Goal: Download file/media

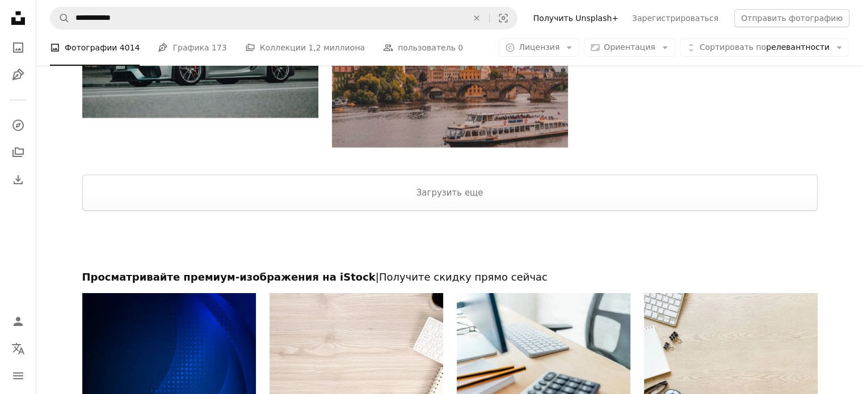
scroll to position [3931, 0]
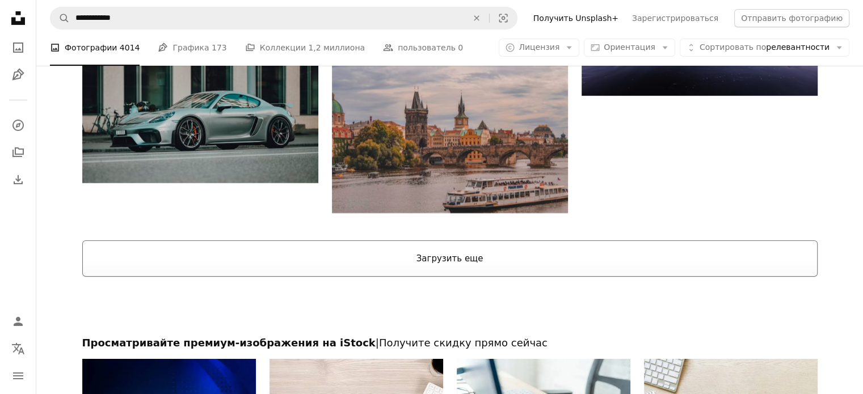
click at [429, 268] on button "Загрузить еще" at bounding box center [449, 259] width 735 height 36
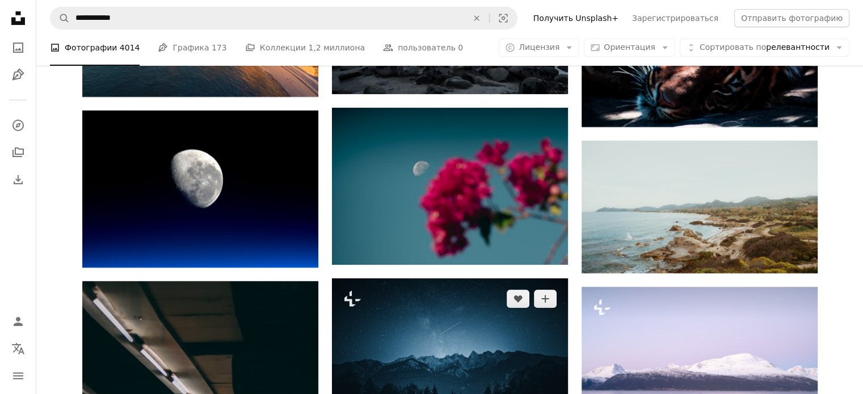
scroll to position [4555, 0]
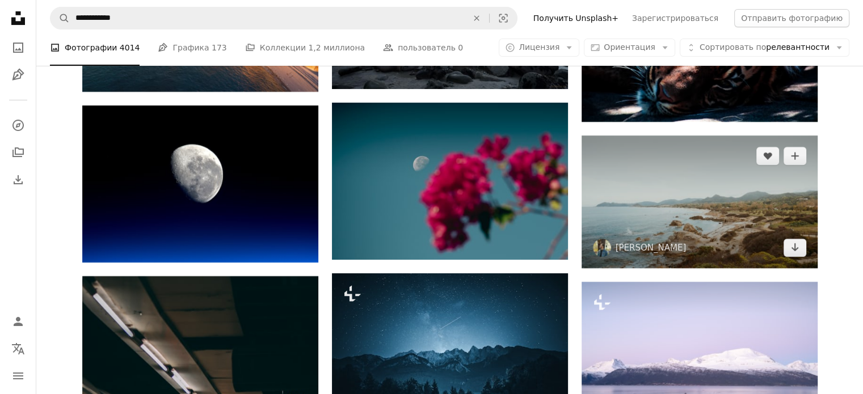
click at [727, 216] on img at bounding box center [700, 202] width 236 height 133
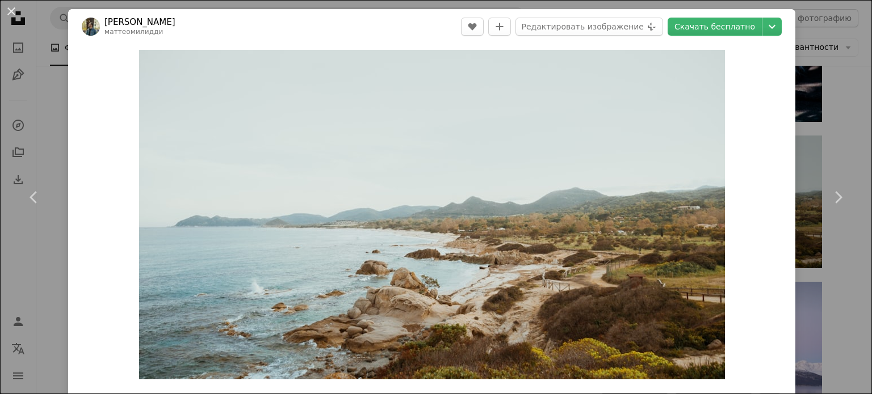
click at [5, 16] on button "An X shape" at bounding box center [12, 12] width 14 height 14
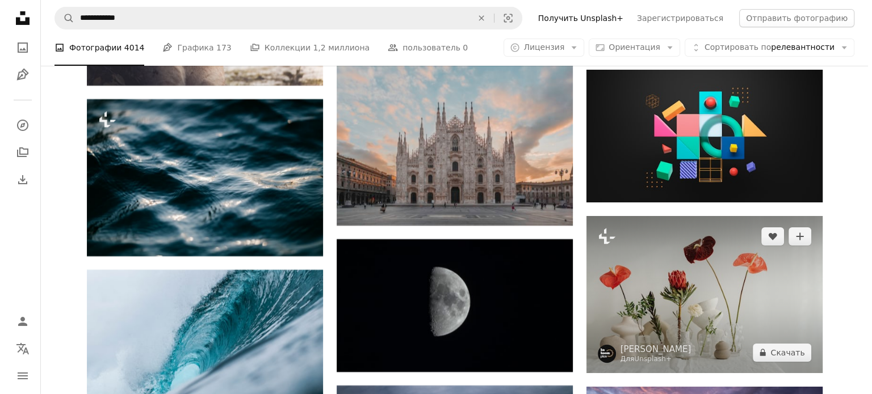
scroll to position [8471, 0]
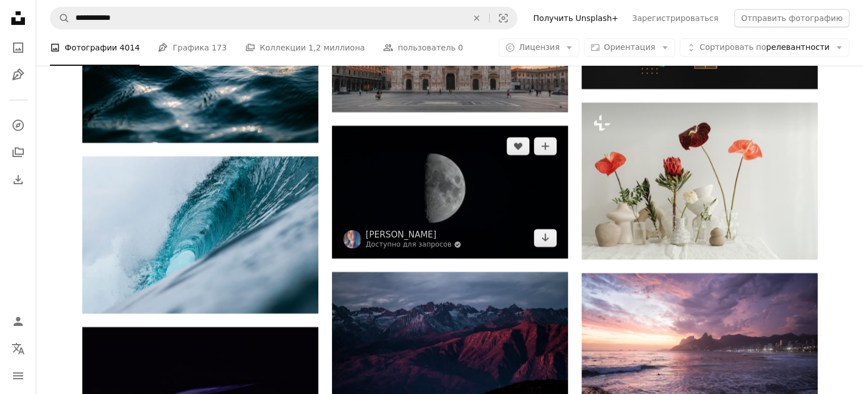
click at [479, 184] on img at bounding box center [450, 192] width 236 height 133
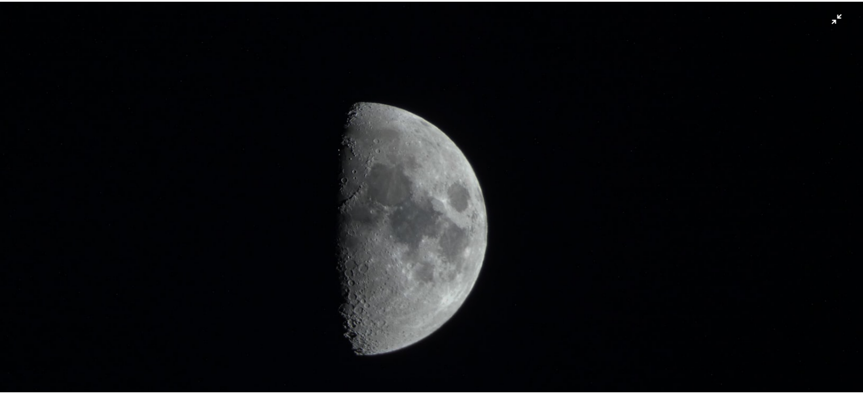
scroll to position [43, 0]
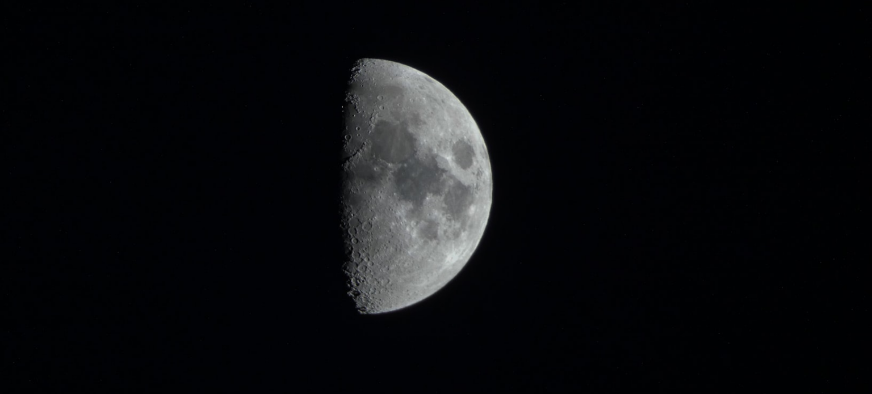
click at [742, 106] on img "Уменьшить это изображение" at bounding box center [435, 201] width 873 height 490
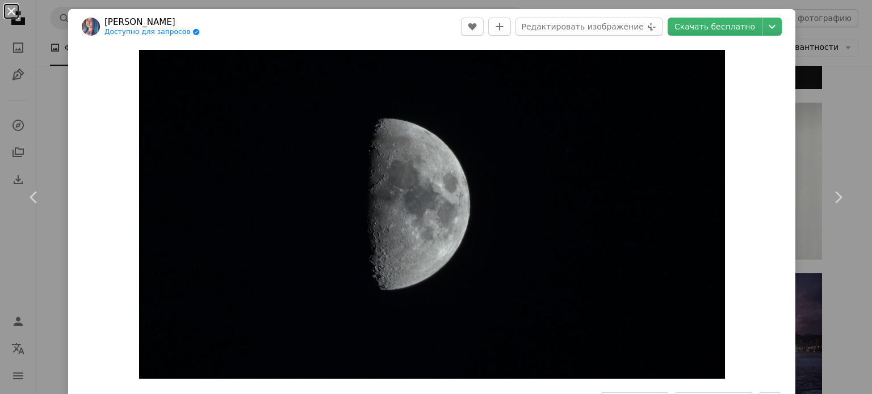
click at [6, 5] on button "An X shape" at bounding box center [12, 12] width 14 height 14
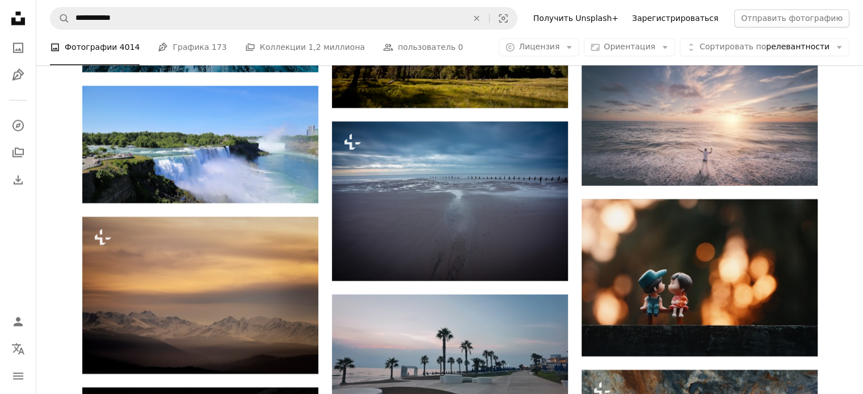
scroll to position [14826, 0]
